Goal: Task Accomplishment & Management: Use online tool/utility

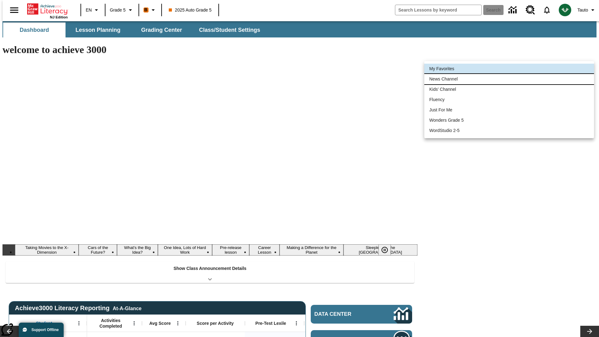
click at [509, 79] on li "News Channel" at bounding box center [509, 79] width 170 height 10
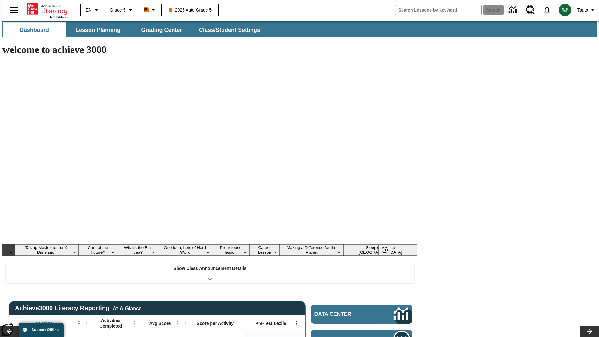
type input "120"
type input "Taking Movies to the X-Dimension"
click at [489, 10] on button "Search" at bounding box center [493, 10] width 20 height 10
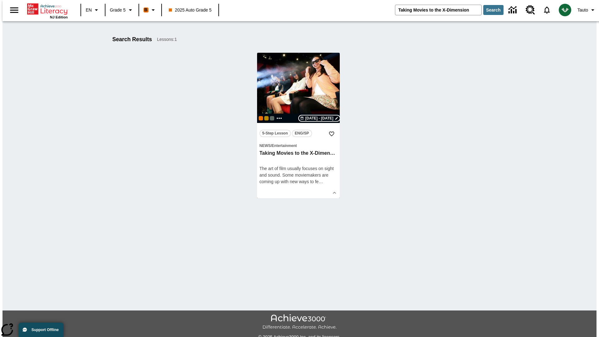
click at [319, 118] on span "[DATE] - [DATE]" at bounding box center [319, 118] width 28 height 6
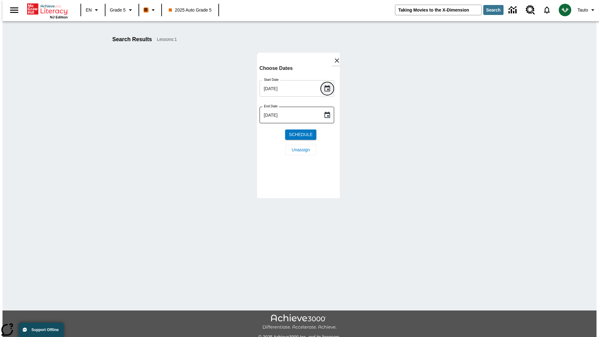
click at [329, 88] on icon "Choose date, selected date is Aug 20, 2025" at bounding box center [327, 88] width 6 height 6
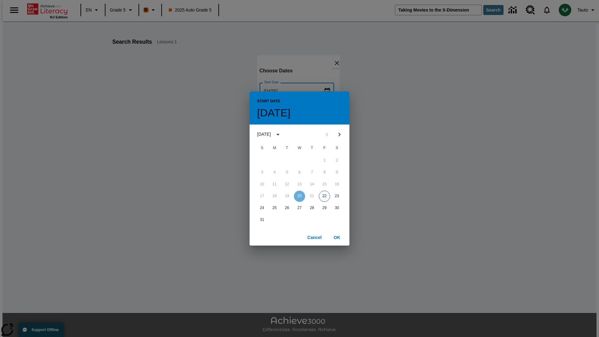
click at [324, 196] on button "22" at bounding box center [324, 196] width 11 height 11
click at [337, 237] on button "OK" at bounding box center [337, 238] width 20 height 12
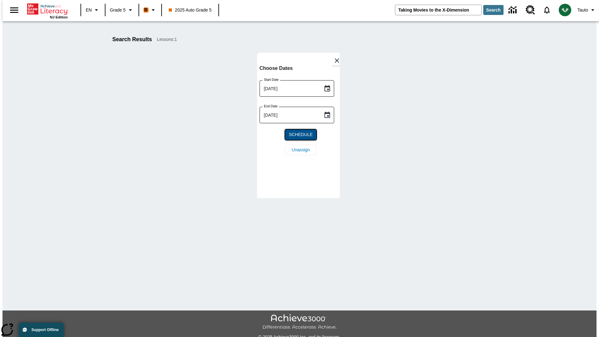
click at [298, 134] on span "Schedule" at bounding box center [301, 134] width 24 height 7
